Goal: Find specific page/section: Find specific page/section

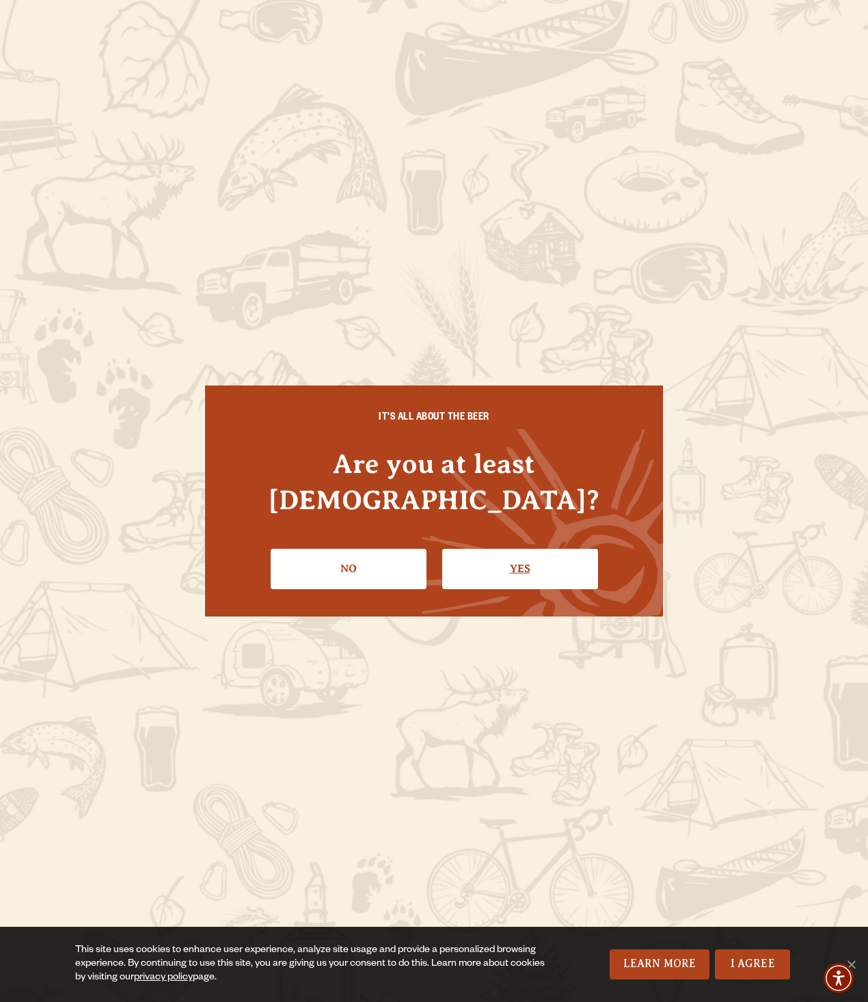
click at [535, 556] on link "Yes" at bounding box center [520, 569] width 156 height 40
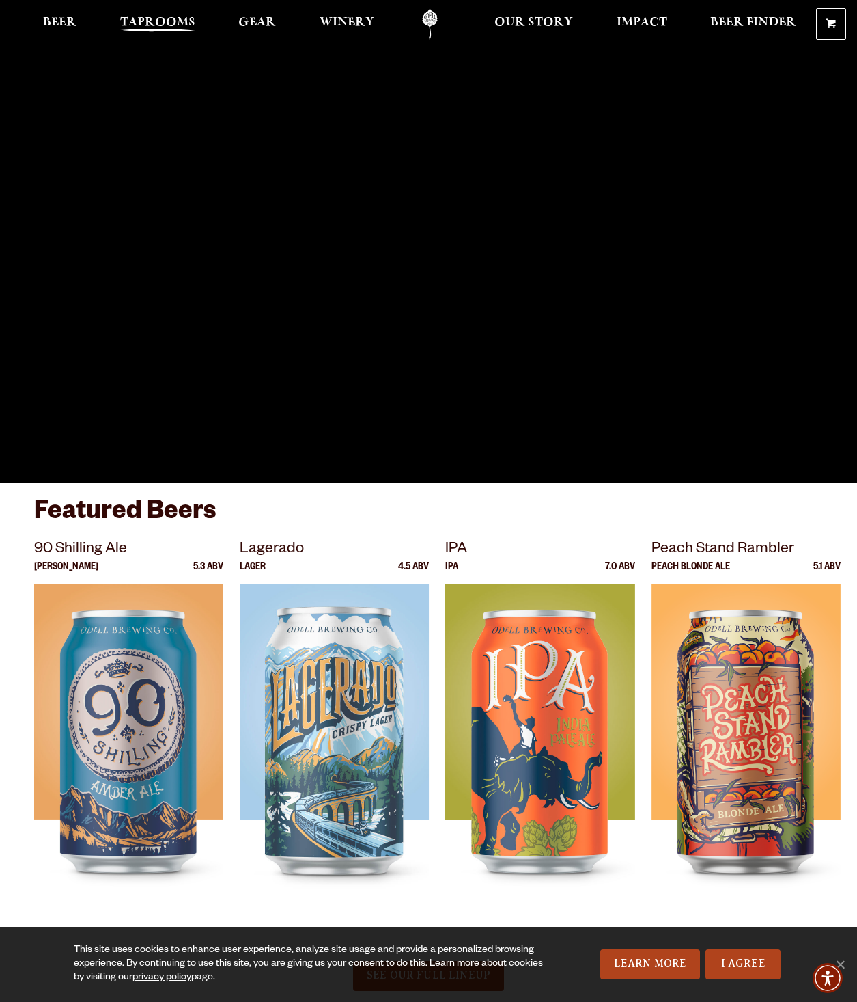
click at [143, 18] on span "Taprooms" at bounding box center [157, 22] width 75 height 11
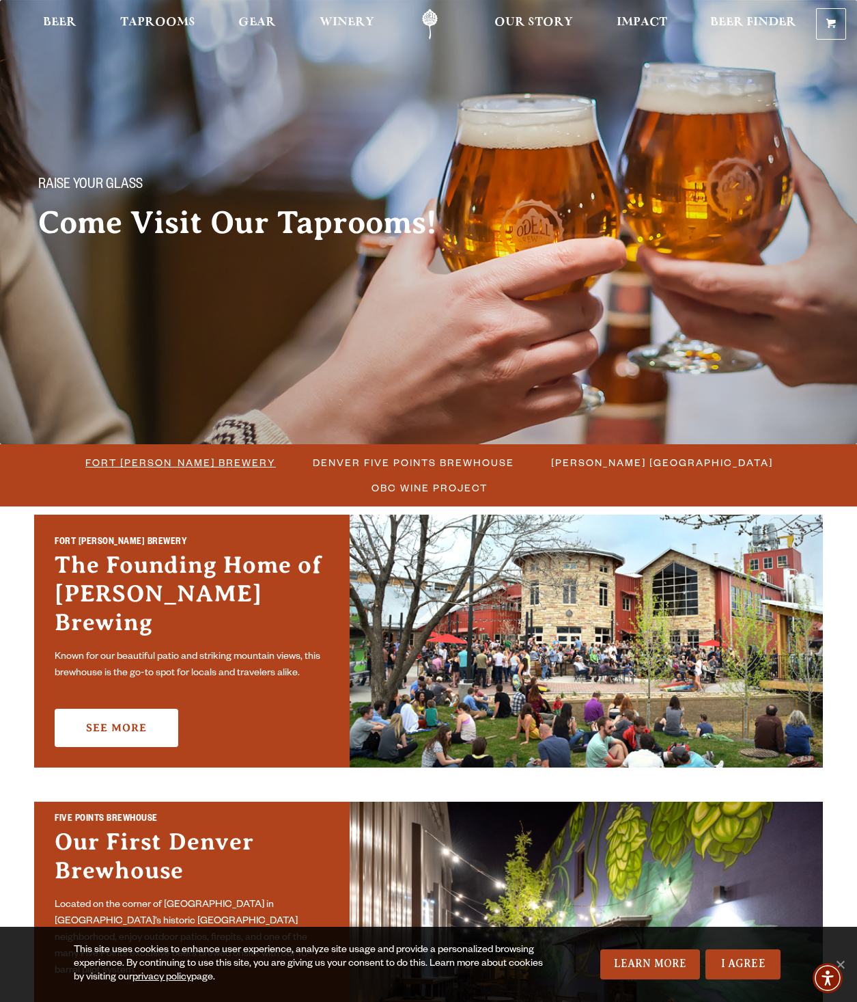
click at [112, 461] on span "Fort [PERSON_NAME] Brewery" at bounding box center [180, 462] width 191 height 20
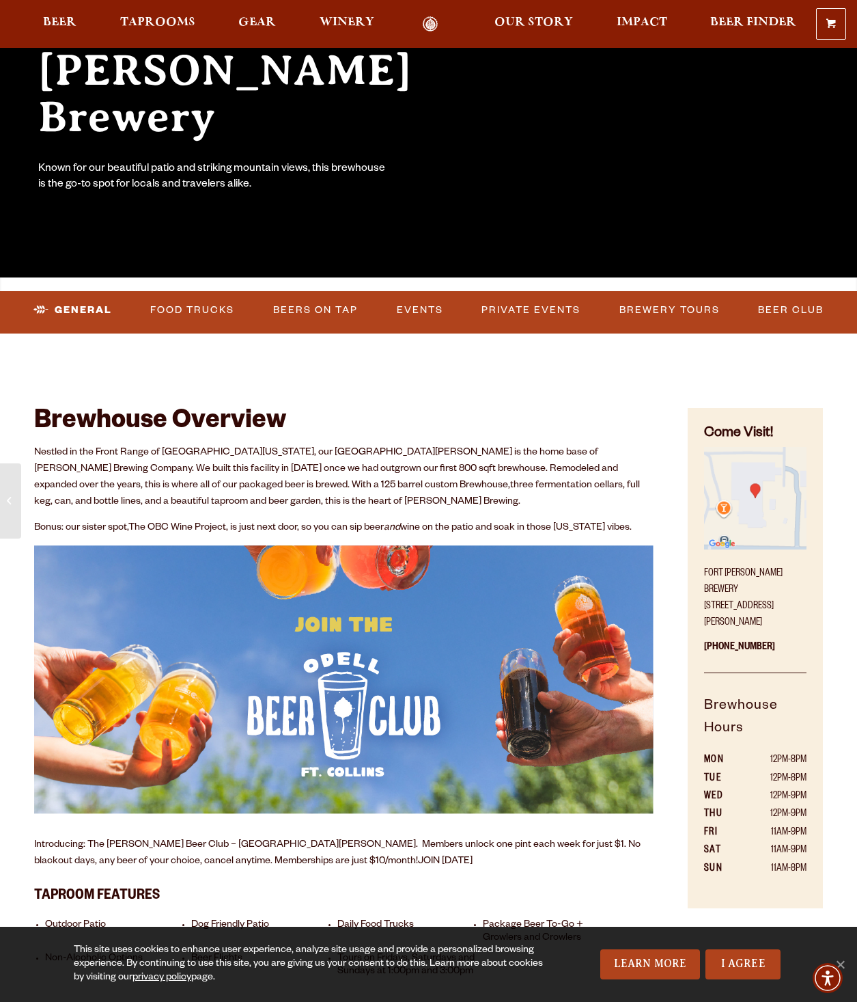
scroll to position [547, 0]
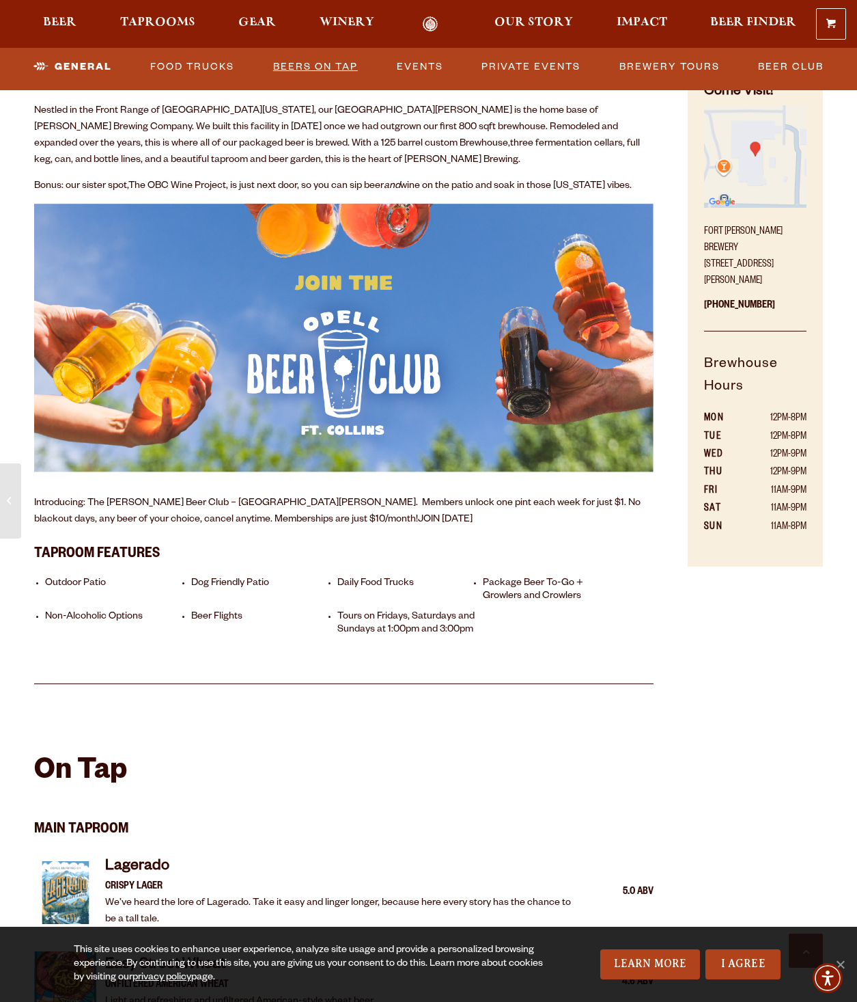
click at [326, 66] on link "Beers on Tap" at bounding box center [316, 66] width 96 height 31
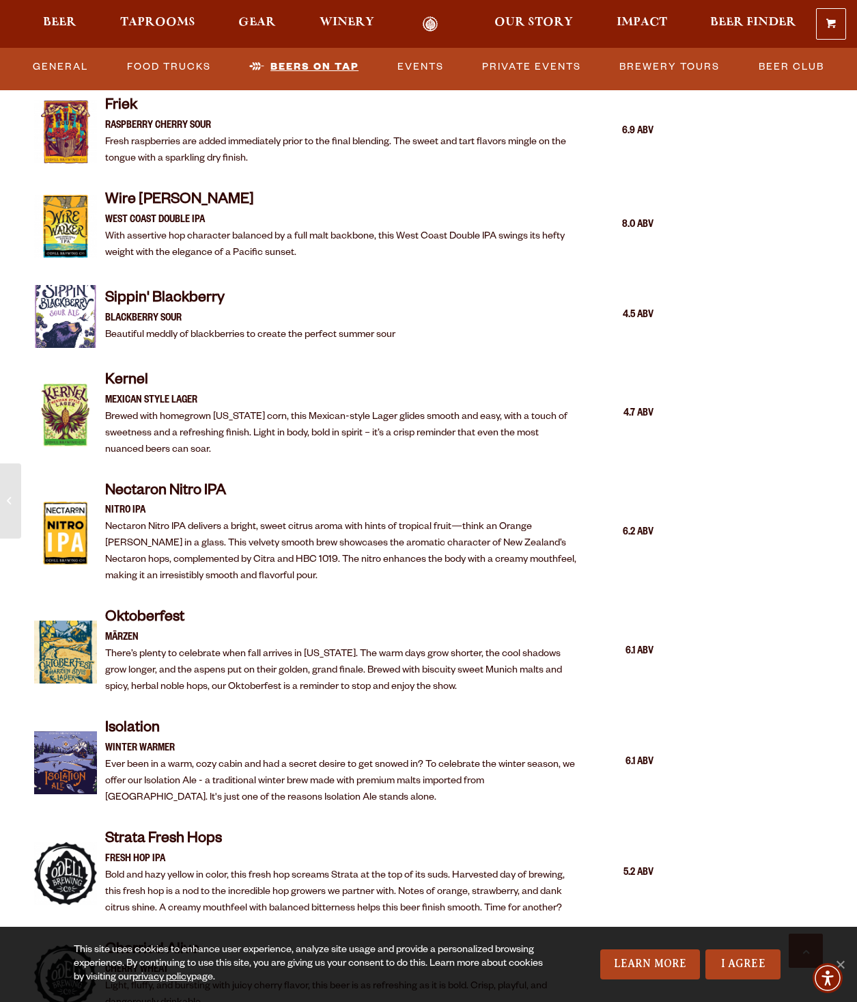
scroll to position [2481, 0]
